Goal: Information Seeking & Learning: Learn about a topic

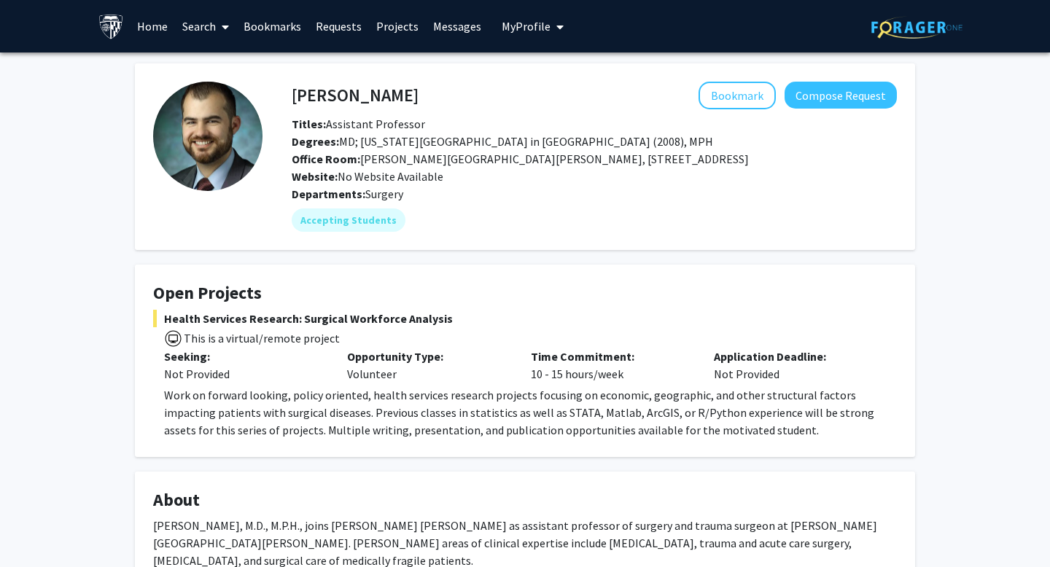
click at [352, 121] on span "Titles: Assistant Professor" at bounding box center [358, 124] width 133 height 15
click at [441, 420] on p "Work on forward looking, policy oriented, health services research projects foc…" at bounding box center [530, 413] width 733 height 53
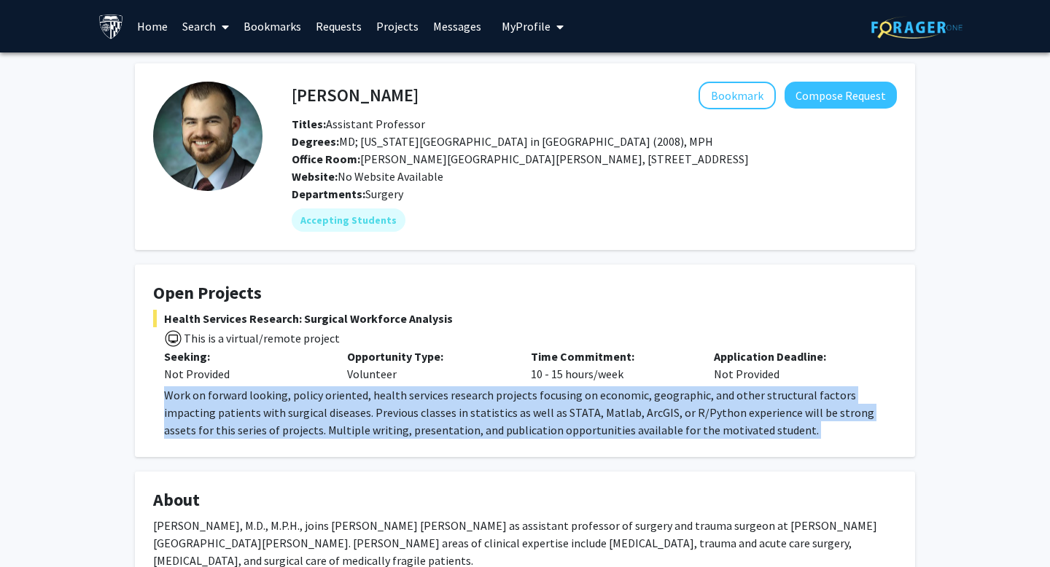
click at [441, 420] on p "Work on forward looking, policy oriented, health services research projects foc…" at bounding box center [530, 413] width 733 height 53
copy p "Work on forward looking, policy oriented, health services research projects foc…"
click at [441, 420] on p "Work on forward looking, policy oriented, health services research projects foc…" at bounding box center [530, 413] width 733 height 53
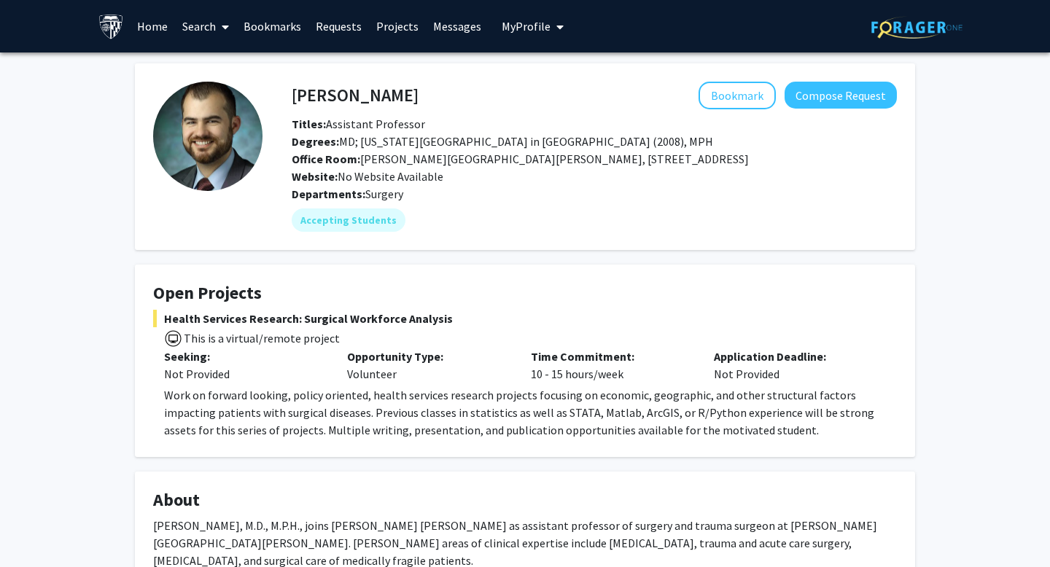
click at [452, 340] on span "This is a virtual/remote project" at bounding box center [525, 337] width 744 height 21
click at [340, 92] on h4 "[PERSON_NAME]" at bounding box center [355, 95] width 127 height 27
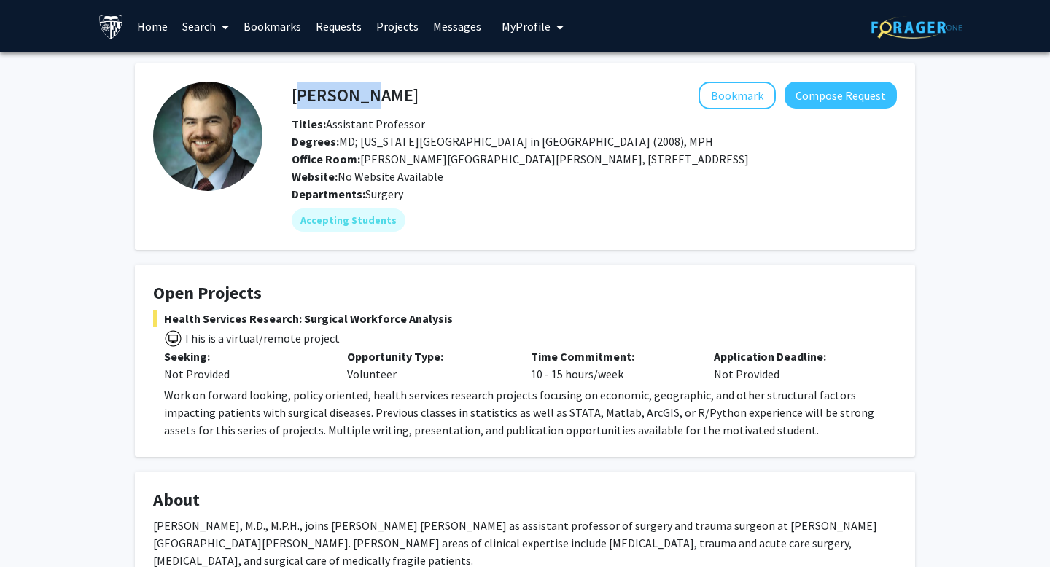
click at [340, 92] on h4 "[PERSON_NAME]" at bounding box center [355, 95] width 127 height 27
click at [358, 92] on h4 "[PERSON_NAME]" at bounding box center [355, 95] width 127 height 27
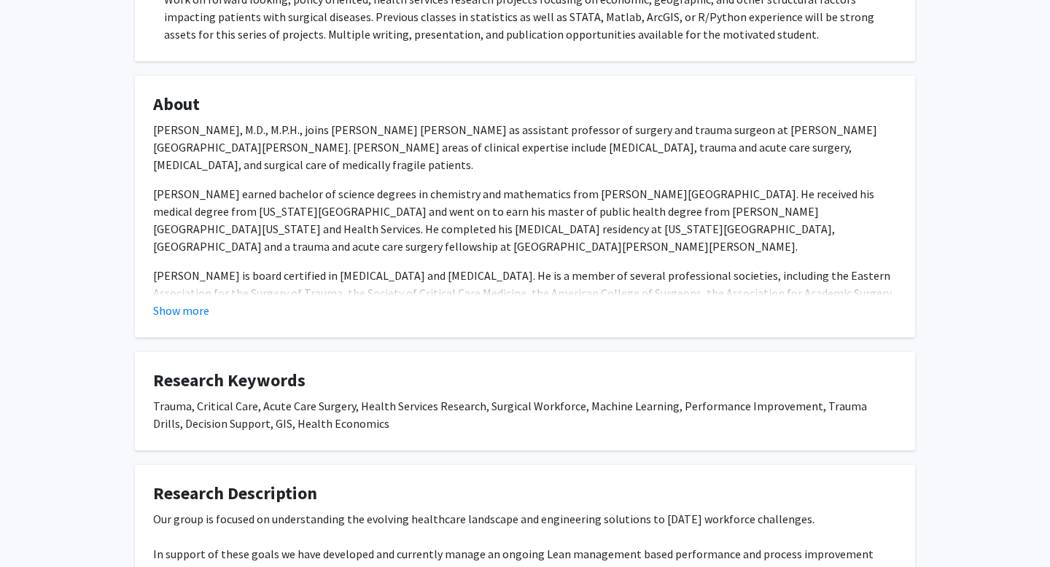
scroll to position [392, 0]
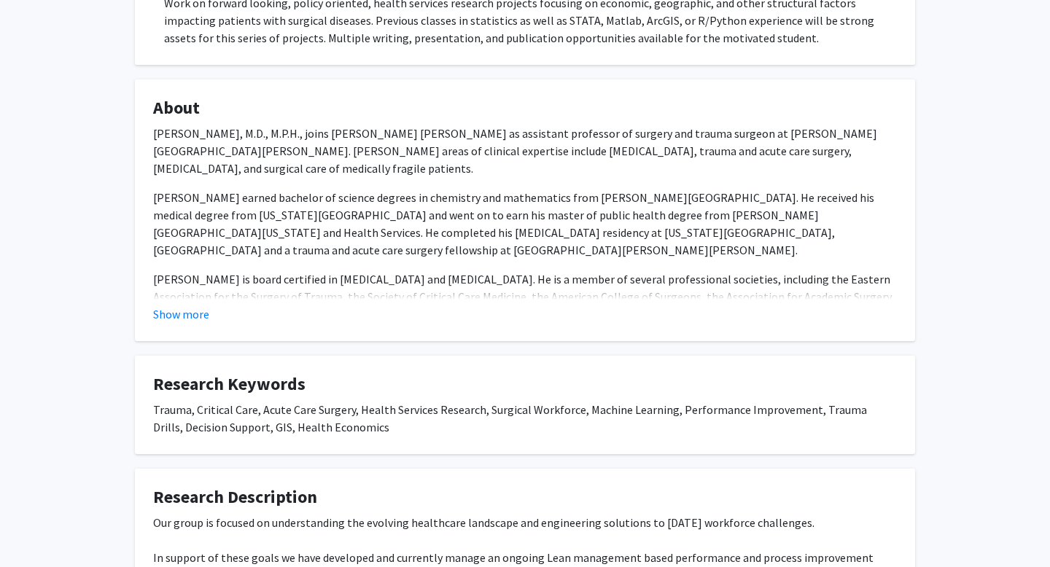
click at [201, 325] on fg-card "About [PERSON_NAME], M.D., M.P.H., joins [PERSON_NAME] [PERSON_NAME] as assista…" at bounding box center [525, 210] width 780 height 262
click at [201, 319] on button "Show more" at bounding box center [181, 315] width 56 height 18
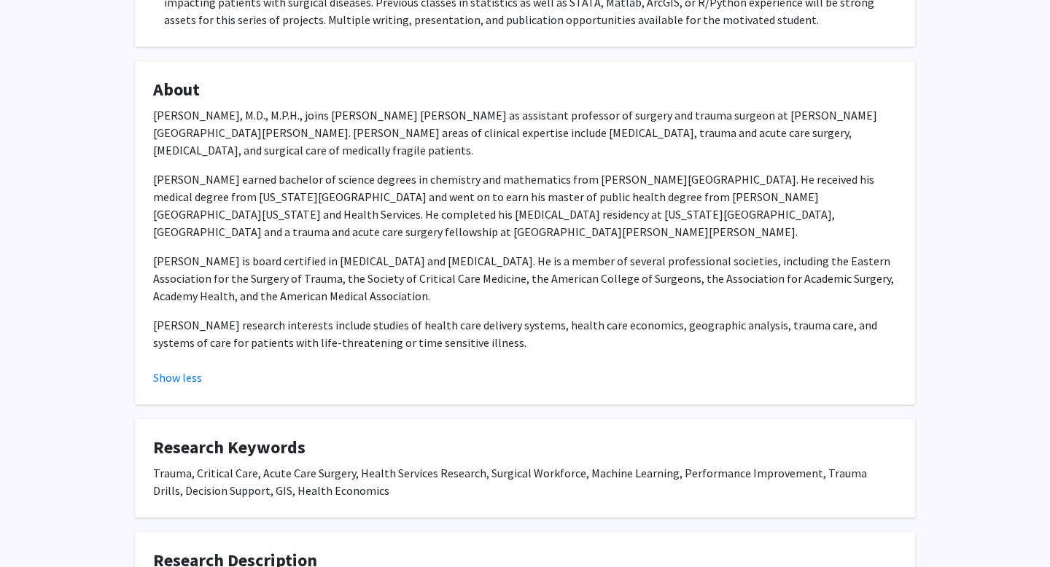
scroll to position [416, 0]
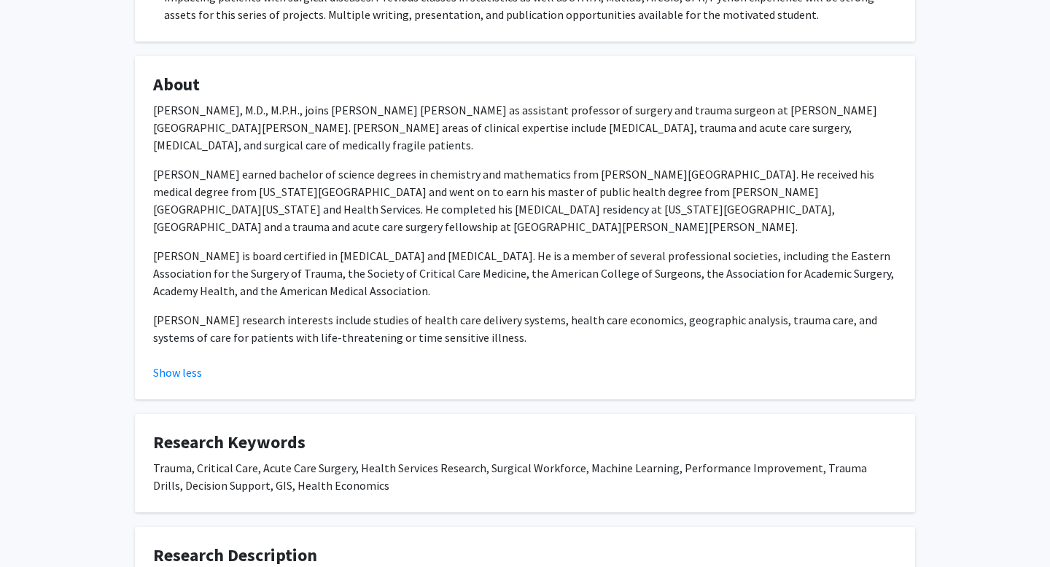
click at [408, 312] on p "[PERSON_NAME] research interests include studies of health care delivery system…" at bounding box center [525, 328] width 744 height 35
drag, startPoint x: 410, startPoint y: 307, endPoint x: 514, endPoint y: 309, distance: 104.3
click at [514, 311] on p "[PERSON_NAME] research interests include studies of health care delivery system…" at bounding box center [525, 328] width 744 height 35
drag, startPoint x: 540, startPoint y: 305, endPoint x: 610, endPoint y: 308, distance: 70.1
click at [610, 311] on p "[PERSON_NAME] research interests include studies of health care delivery system…" at bounding box center [525, 328] width 744 height 35
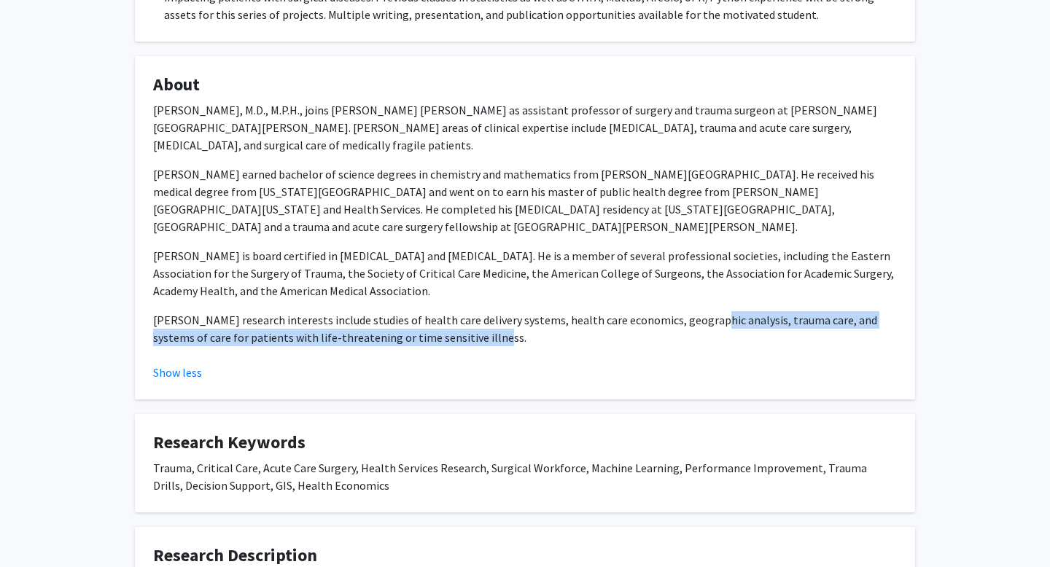
drag, startPoint x: 687, startPoint y: 309, endPoint x: 707, endPoint y: 314, distance: 20.3
click at [707, 314] on p "[PERSON_NAME] research interests include studies of health care delivery system…" at bounding box center [525, 328] width 744 height 35
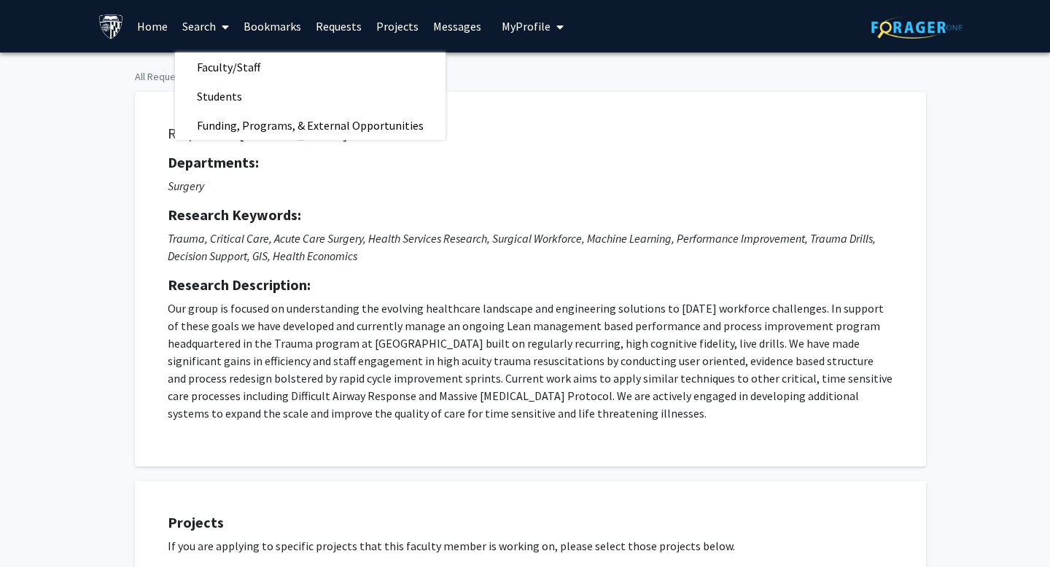
click at [496, 360] on p "Our group is focused on understanding the evolving healthcare landscape and eng…" at bounding box center [531, 361] width 726 height 123
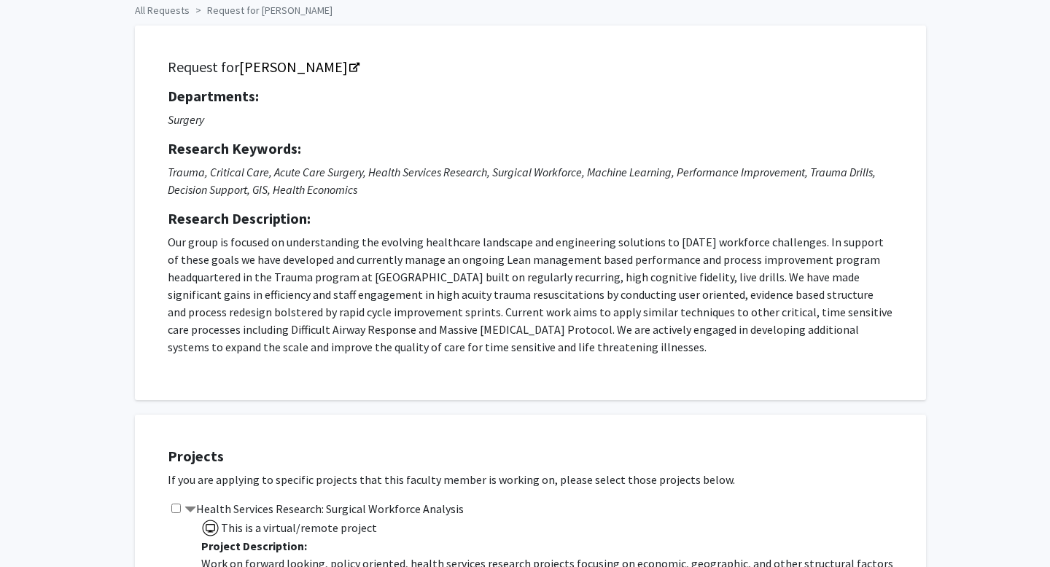
scroll to position [63, 0]
